Goal: Task Accomplishment & Management: Manage account settings

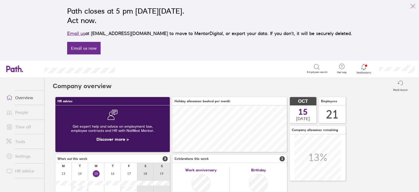
scroll to position [46, 114]
click at [26, 124] on link "Time off" at bounding box center [23, 126] width 42 height 10
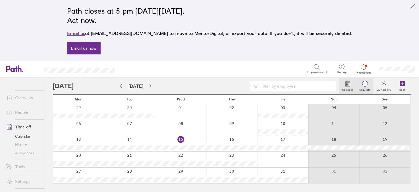
click at [371, 86] on span "1" at bounding box center [364, 84] width 17 height 4
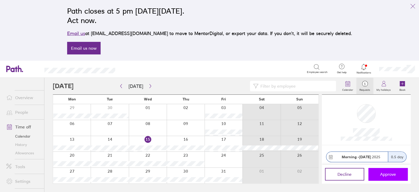
click at [395, 171] on span "Approve" at bounding box center [388, 173] width 16 height 5
